Goal: Find contact information: Find contact information

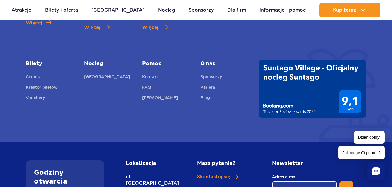
scroll to position [473, 0]
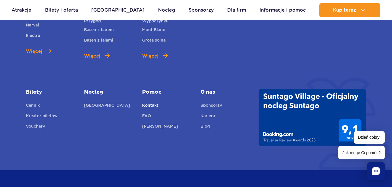
click at [151, 106] on link "Kontakt" at bounding box center [150, 106] width 16 height 8
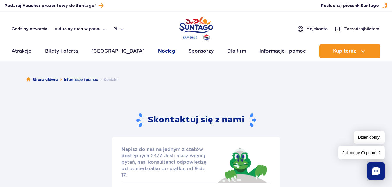
click at [158, 51] on link "Nocleg" at bounding box center [166, 51] width 17 height 14
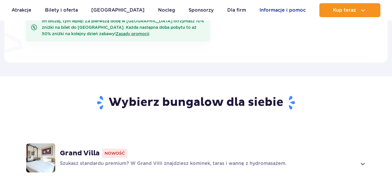
scroll to position [355, 0]
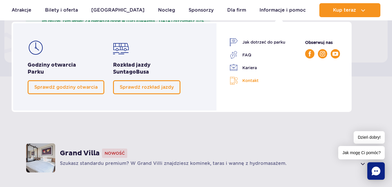
click at [248, 82] on link "Kontakt" at bounding box center [257, 80] width 56 height 8
